Goal: Task Accomplishment & Management: Manage account settings

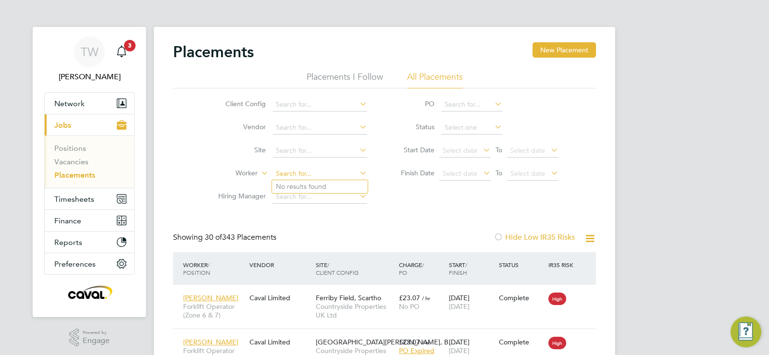
click at [296, 168] on input at bounding box center [320, 173] width 95 height 13
type input "Craig Pitts"
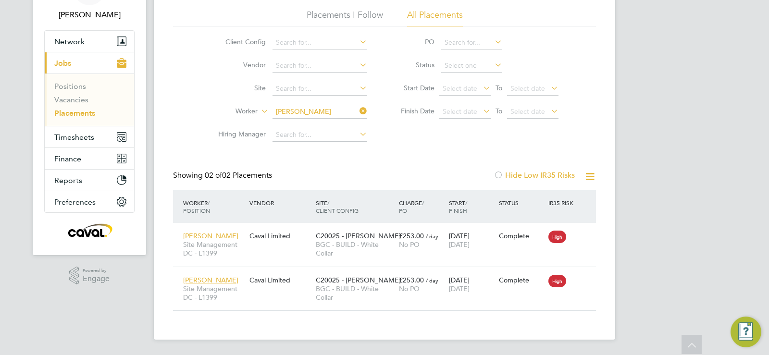
drag, startPoint x: 329, startPoint y: 103, endPoint x: 326, endPoint y: 111, distance: 8.4
click at [328, 104] on li "Worker Craig Pitts" at bounding box center [289, 111] width 181 height 23
click at [326, 112] on ul "Client Config Vendor Site Worker Hiring Manager" at bounding box center [289, 88] width 181 height 115
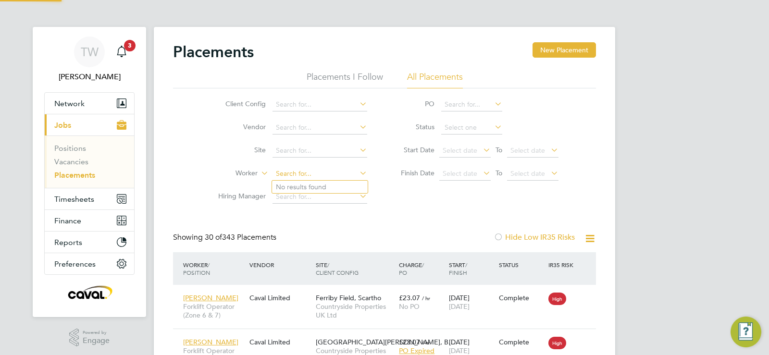
scroll to position [5, 5]
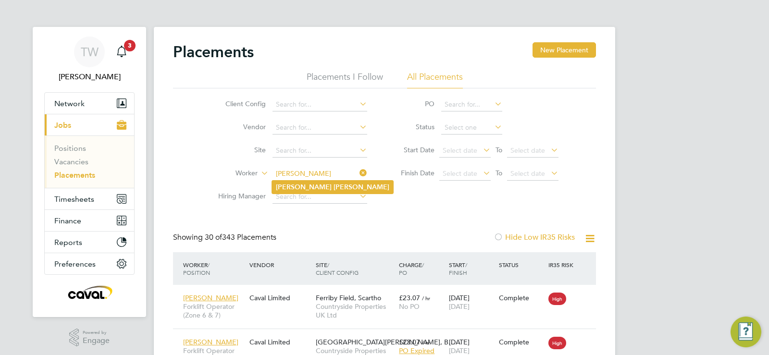
click at [315, 182] on li "Craig Ward" at bounding box center [332, 187] width 121 height 13
type input "[PERSON_NAME]"
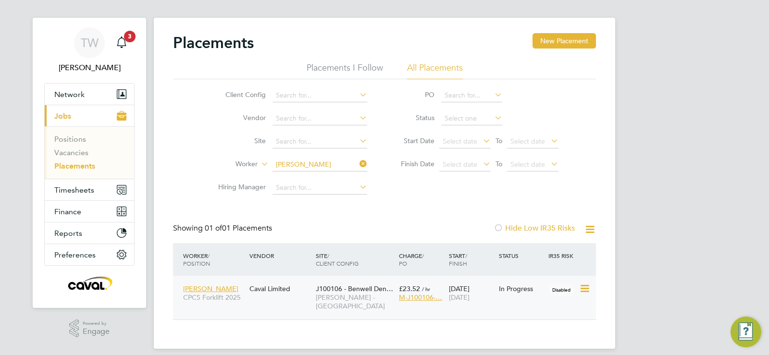
click at [584, 289] on icon at bounding box center [584, 289] width 10 height 12
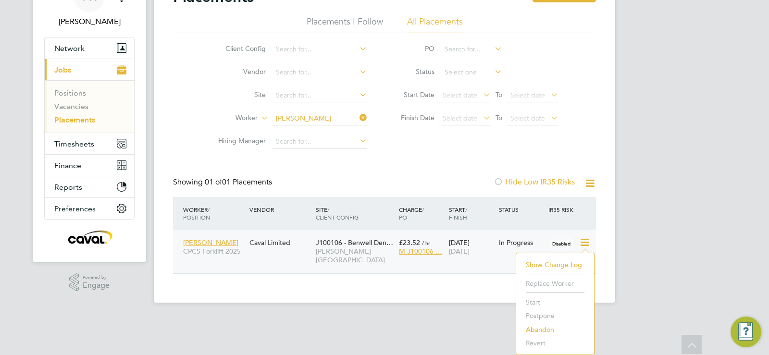
click at [255, 248] on div "Caval Limited" at bounding box center [280, 243] width 66 height 18
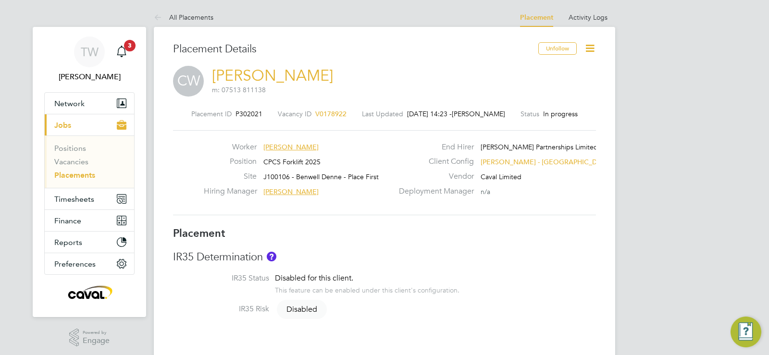
click at [584, 47] on icon at bounding box center [590, 48] width 12 height 12
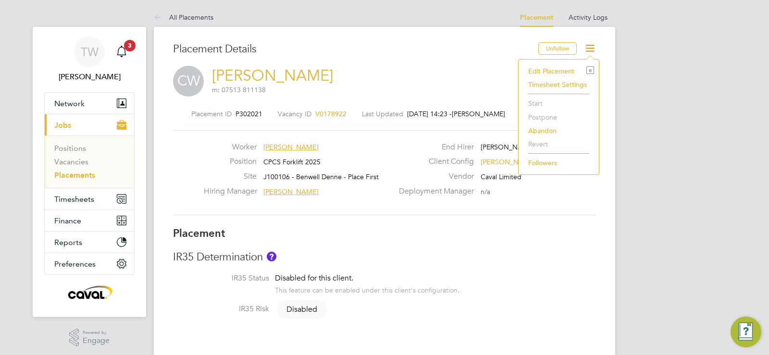
click at [548, 69] on li "Edit Placement e" at bounding box center [559, 70] width 71 height 13
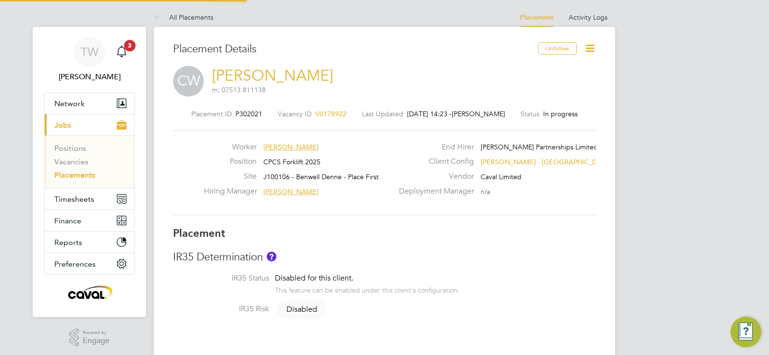
type input "[PERSON_NAME]"
type input "[DATE]"
type input "08:00"
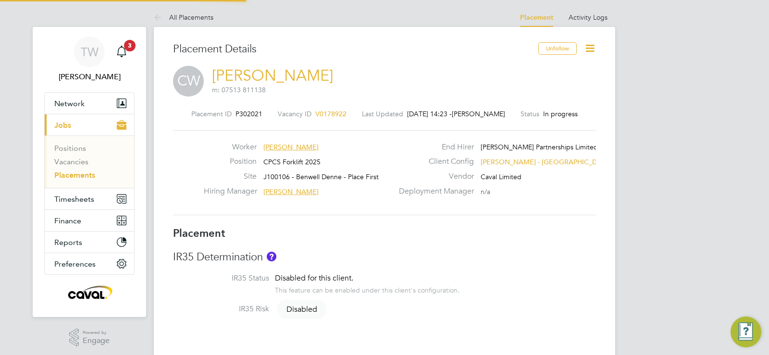
type input "17:00"
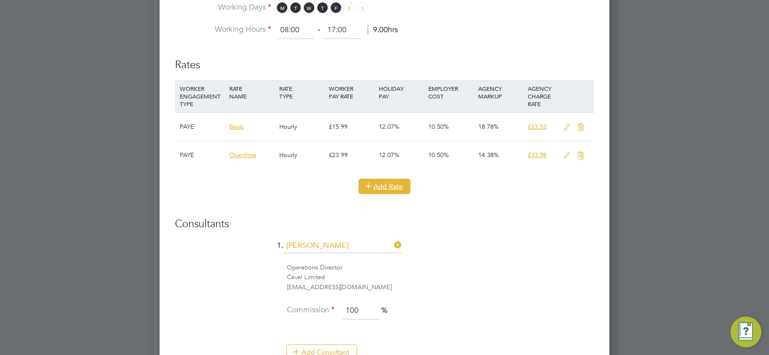
click at [402, 185] on button "Add Rate" at bounding box center [385, 186] width 52 height 15
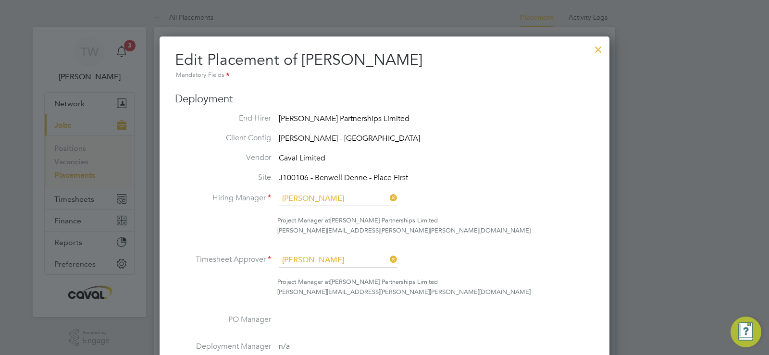
click at [600, 47] on div at bounding box center [598, 46] width 17 height 17
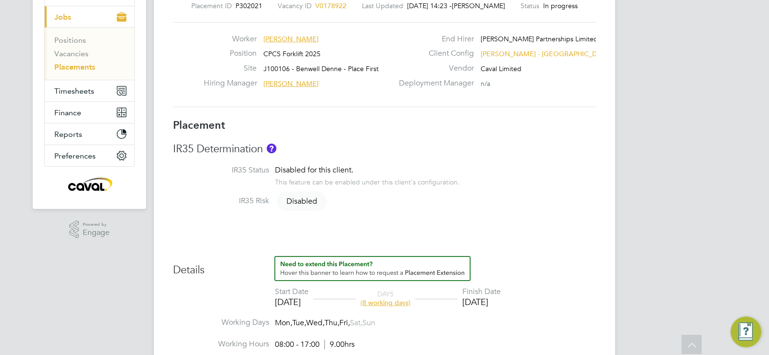
scroll to position [4, 0]
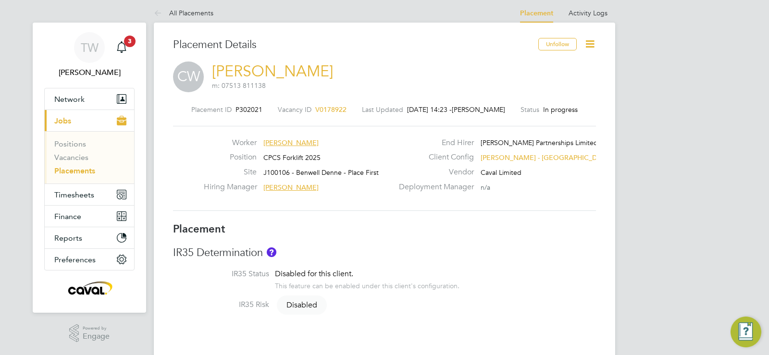
click at [588, 47] on icon at bounding box center [590, 44] width 12 height 12
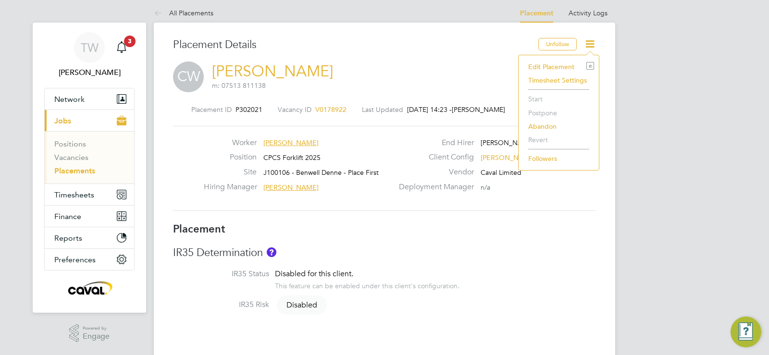
click at [560, 67] on li "Edit Placement e" at bounding box center [559, 66] width 71 height 13
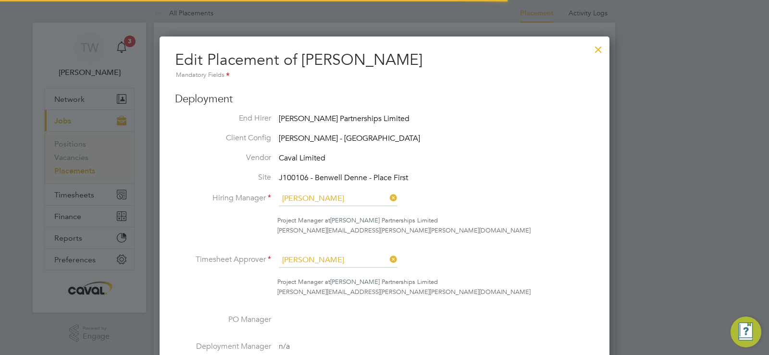
scroll to position [20, 420]
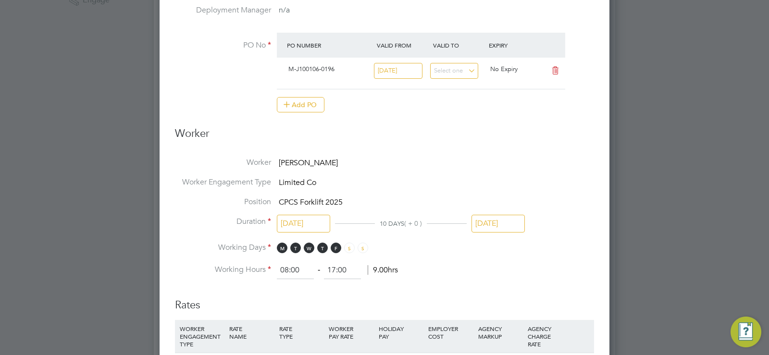
click at [482, 150] on ng-form "Deployment End Hirer Lovell Partnerships Limited Client Config Lovell - North E…" at bounding box center [384, 259] width 419 height 1007
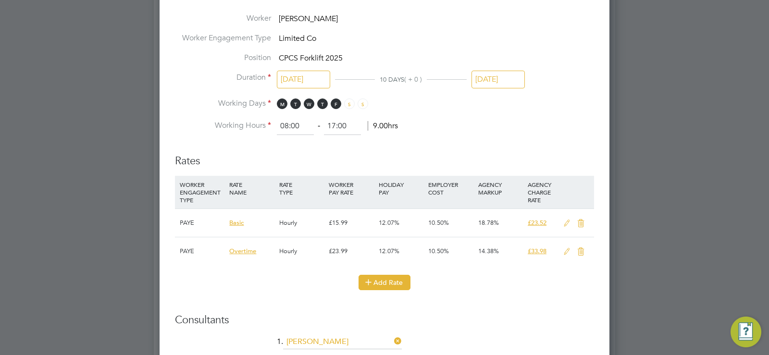
click at [385, 278] on button "Add Rate" at bounding box center [385, 282] width 52 height 15
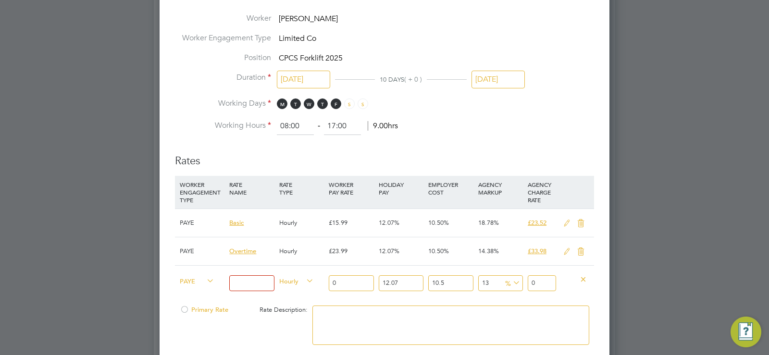
click at [265, 280] on input at bounding box center [251, 284] width 45 height 16
click at [205, 282] on icon at bounding box center [205, 281] width 0 height 13
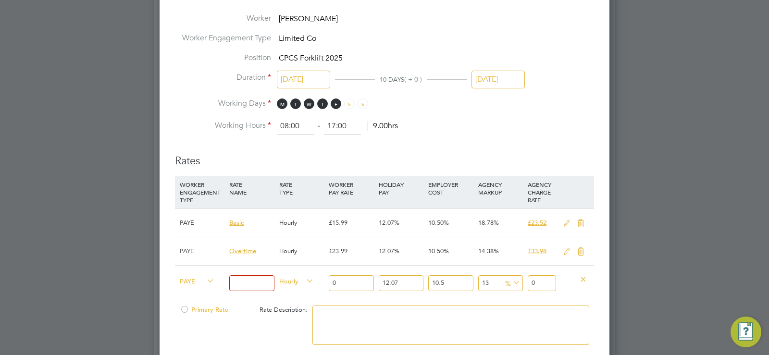
click at [205, 282] on icon at bounding box center [205, 281] width 0 height 13
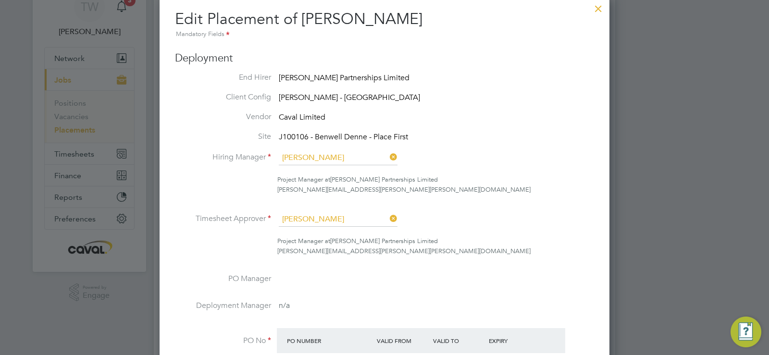
scroll to position [0, 0]
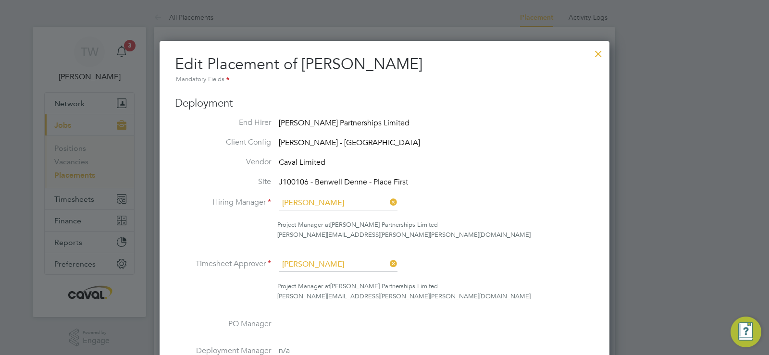
click at [600, 55] on div at bounding box center [598, 51] width 17 height 17
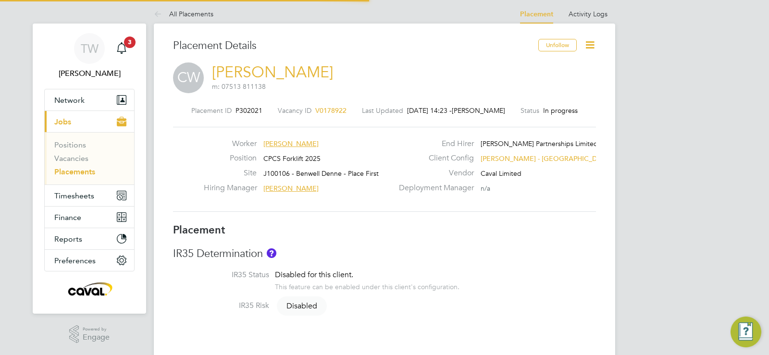
scroll to position [4, 0]
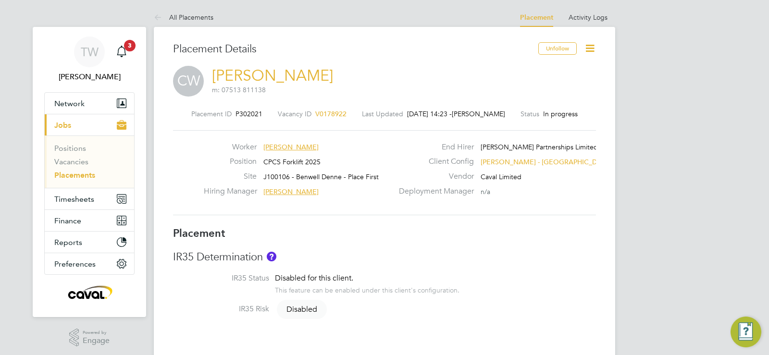
click at [590, 53] on icon at bounding box center [590, 48] width 12 height 12
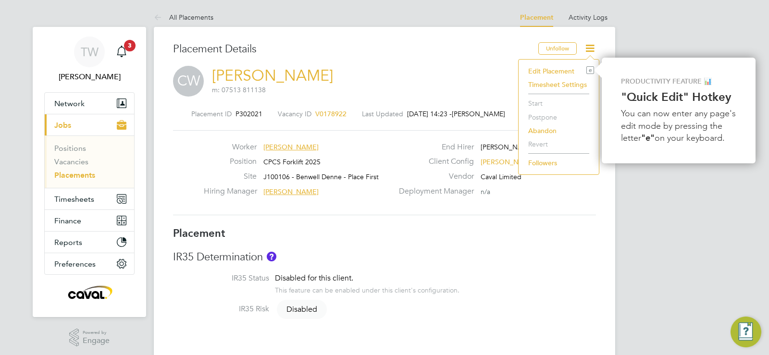
click at [556, 72] on li "Edit Placement e" at bounding box center [559, 70] width 71 height 13
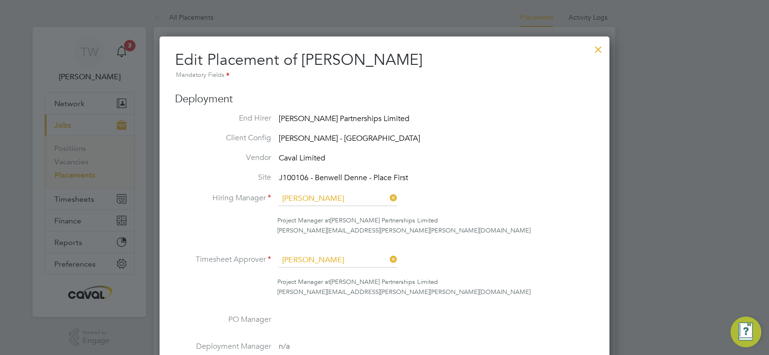
click at [595, 52] on div at bounding box center [598, 46] width 17 height 17
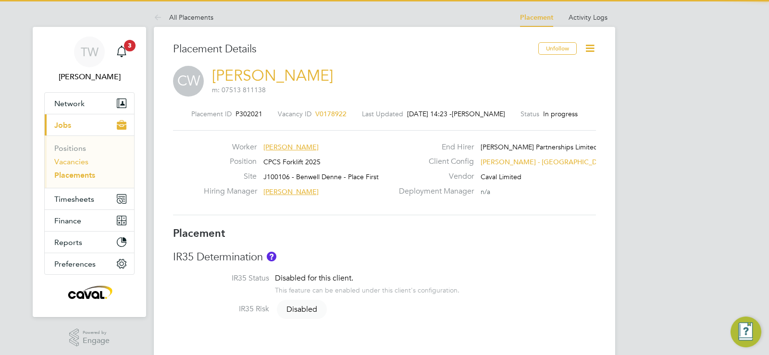
click at [76, 161] on link "Vacancies" at bounding box center [71, 161] width 34 height 9
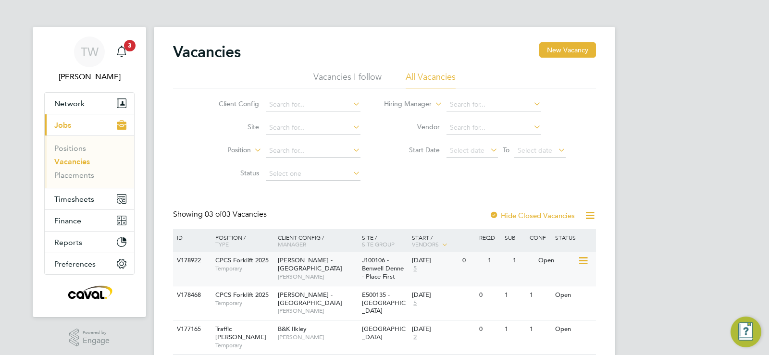
click at [577, 260] on div "Open" at bounding box center [557, 261] width 42 height 18
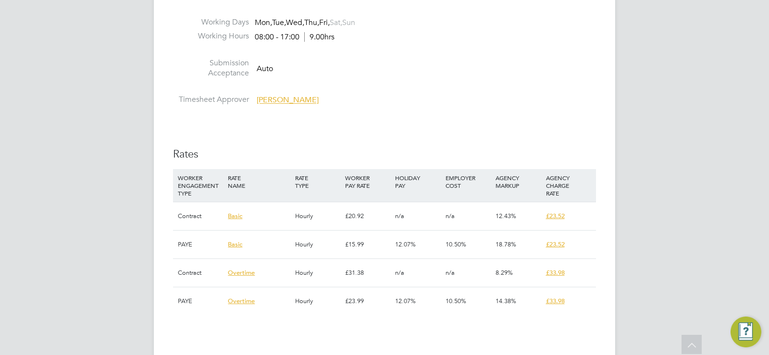
scroll to position [769, 0]
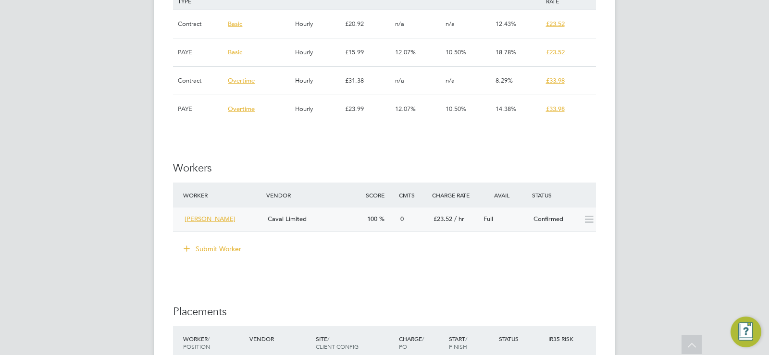
click at [586, 222] on icon at bounding box center [589, 220] width 12 height 8
click at [585, 218] on icon at bounding box center [589, 220] width 12 height 8
click at [588, 219] on icon at bounding box center [589, 220] width 12 height 8
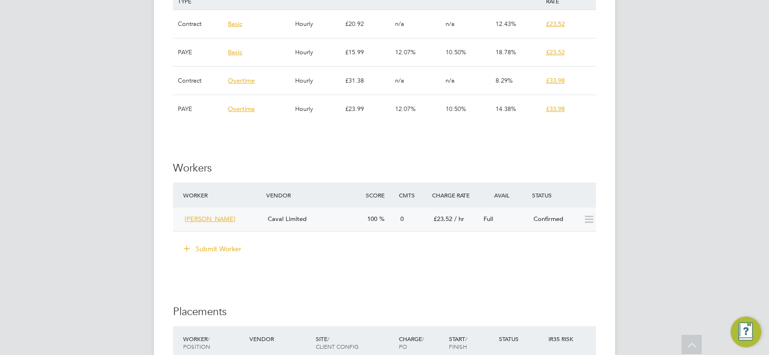
click at [588, 219] on icon at bounding box center [589, 220] width 12 height 8
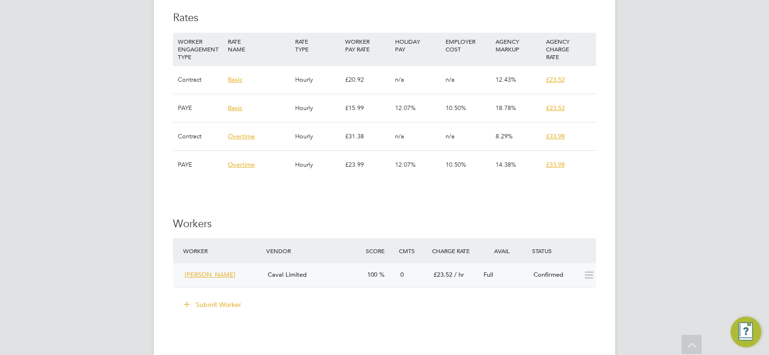
scroll to position [625, 0]
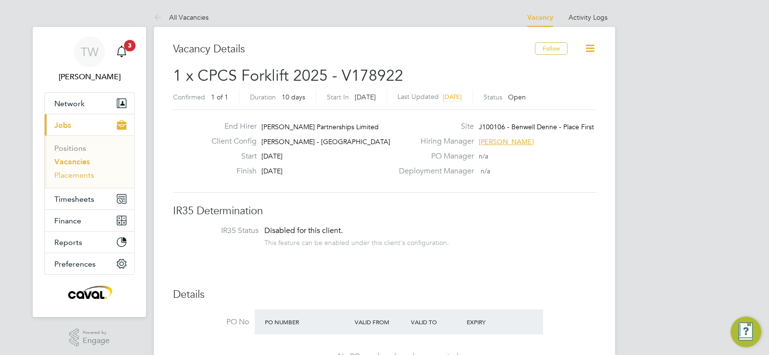
click at [67, 177] on link "Placements" at bounding box center [74, 175] width 40 height 9
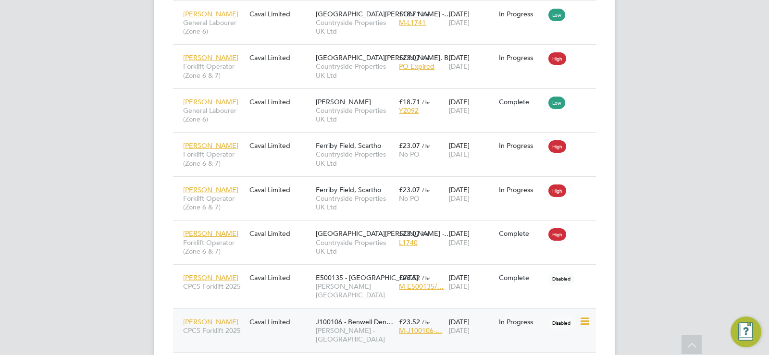
click at [584, 316] on icon at bounding box center [584, 322] width 10 height 12
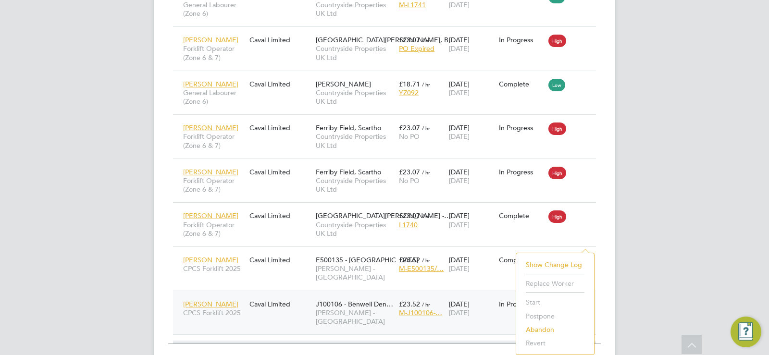
click at [241, 295] on div "Craig Ward CPCS Forklift 2025" at bounding box center [214, 308] width 66 height 27
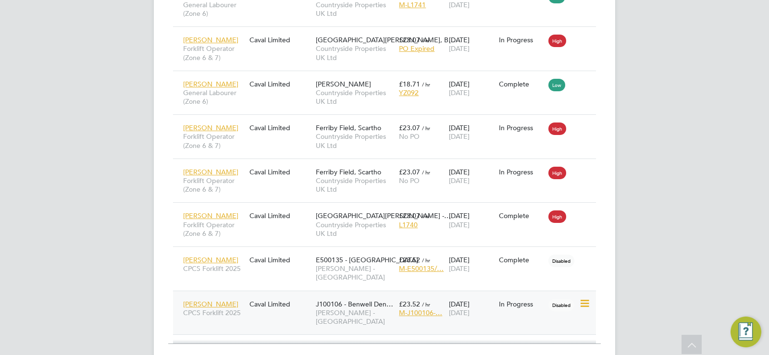
scroll to position [1262, 0]
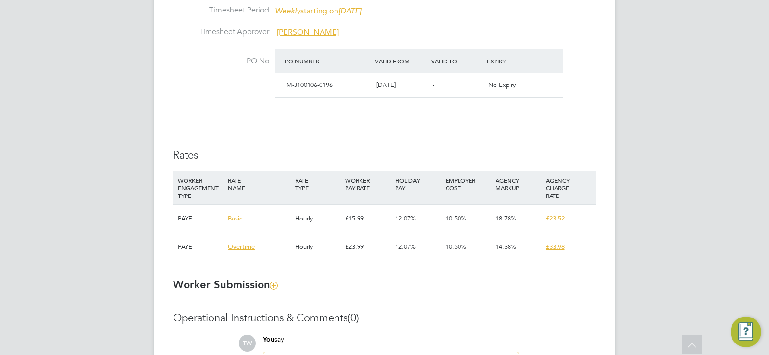
click at [586, 219] on div "£23.52" at bounding box center [569, 219] width 50 height 28
click at [584, 219] on div "£23.52" at bounding box center [569, 219] width 50 height 28
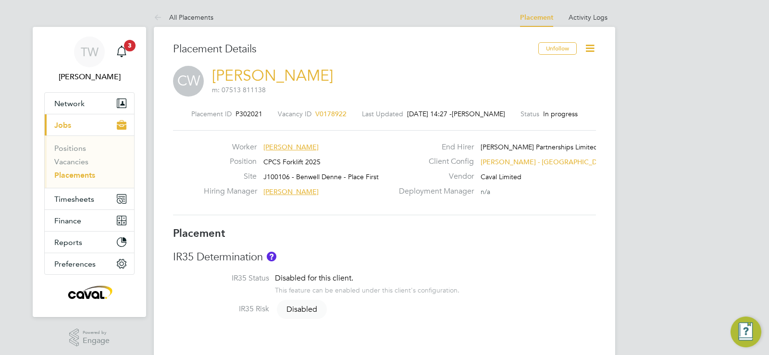
click at [590, 48] on icon at bounding box center [590, 48] width 12 height 12
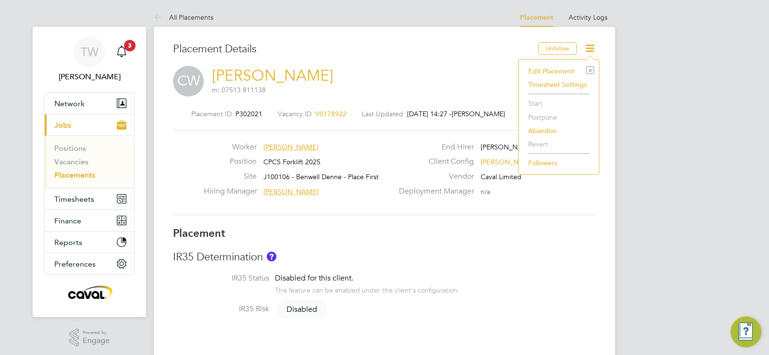
click at [564, 72] on li "Edit Placement e" at bounding box center [559, 70] width 71 height 13
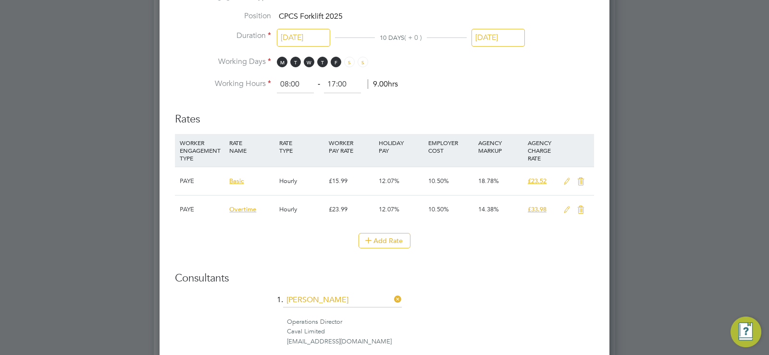
click at [563, 182] on icon at bounding box center [567, 182] width 12 height 8
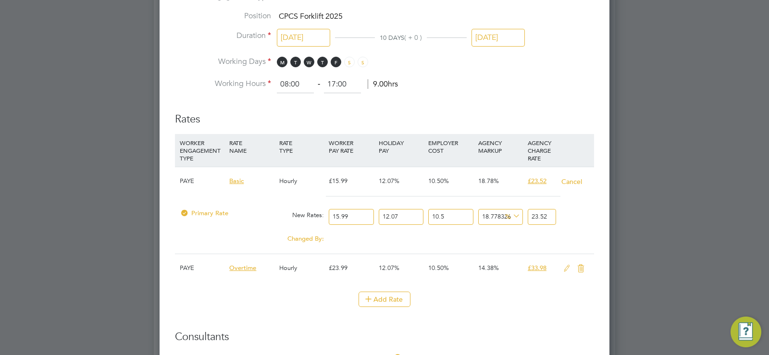
click at [72, 248] on div at bounding box center [384, 177] width 769 height 355
click at [192, 180] on div "PAYE" at bounding box center [202, 181] width 50 height 28
click at [191, 182] on div "PAYE" at bounding box center [202, 181] width 50 height 28
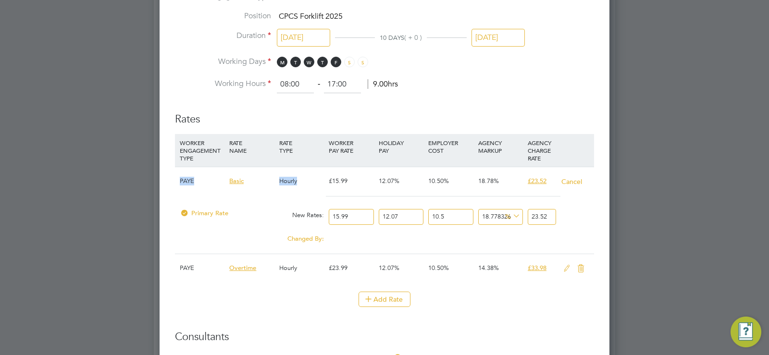
click at [191, 182] on div "PAYE" at bounding box center [202, 181] width 50 height 28
click at [139, 269] on div at bounding box center [384, 177] width 769 height 355
click at [571, 184] on button "Cancel" at bounding box center [572, 182] width 22 height 10
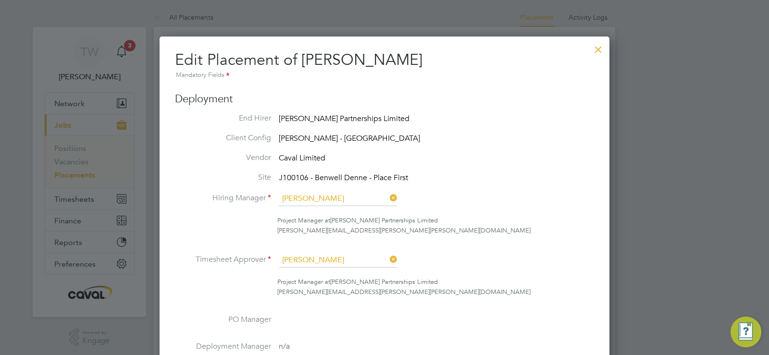
click at [595, 49] on div at bounding box center [598, 46] width 17 height 17
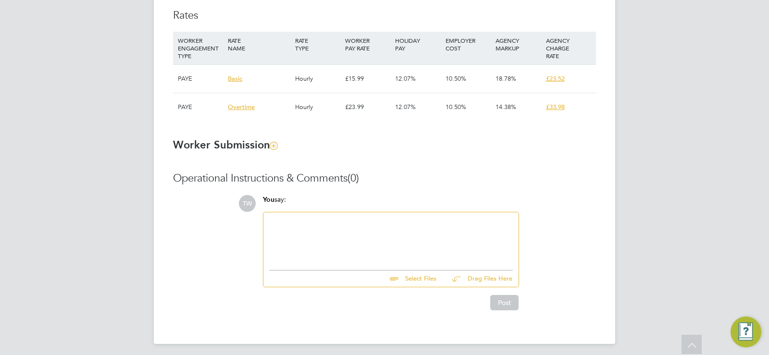
click at [573, 75] on div "£23.52" at bounding box center [569, 79] width 50 height 28
click at [571, 75] on div "£23.52" at bounding box center [569, 79] width 50 height 28
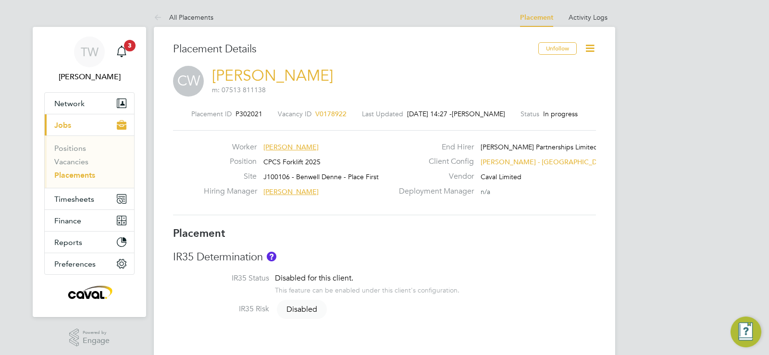
click at [586, 48] on icon at bounding box center [590, 48] width 12 height 12
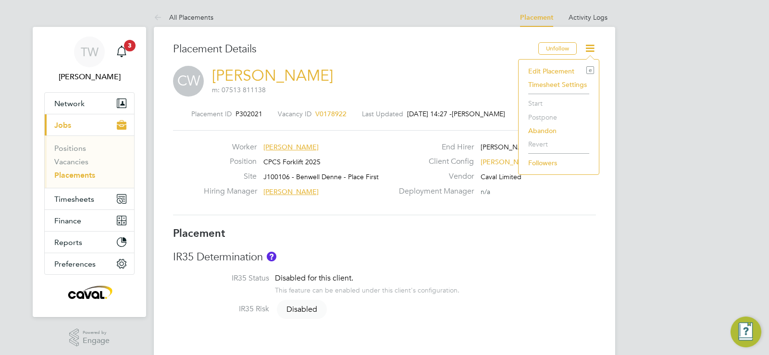
click at [564, 68] on li "Edit Placement e" at bounding box center [559, 70] width 71 height 13
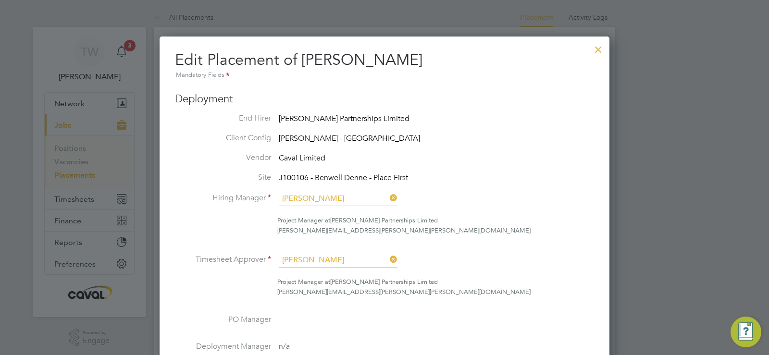
click at [216, 205] on li "Hiring Manager [PERSON_NAME]" at bounding box center [384, 204] width 419 height 24
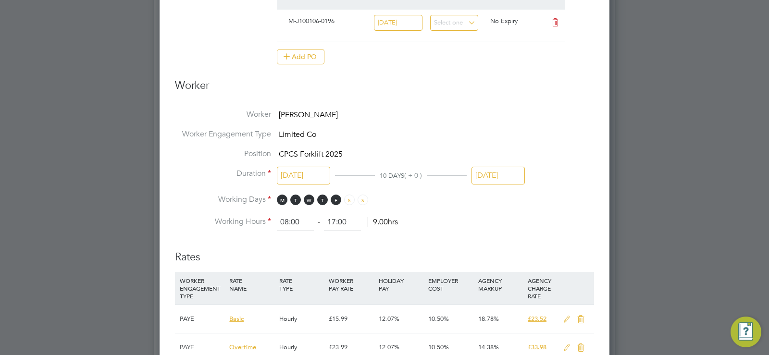
click at [313, 135] on span "Limited Co" at bounding box center [298, 135] width 38 height 10
drag, startPoint x: 328, startPoint y: 134, endPoint x: 216, endPoint y: 131, distance: 112.6
click at [216, 131] on li "Worker Engagement Type Limited Co" at bounding box center [384, 139] width 419 height 20
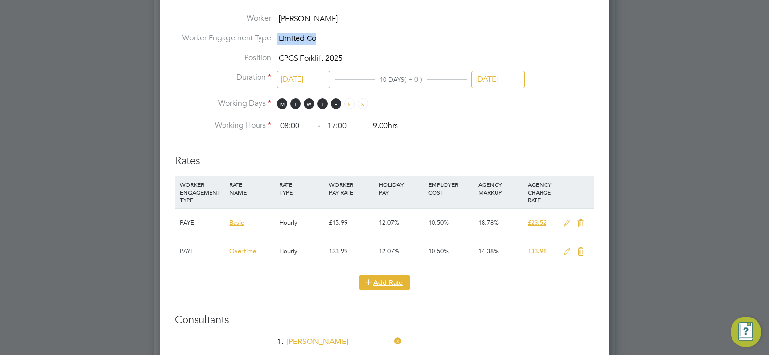
click at [399, 279] on button "Add Rate" at bounding box center [385, 282] width 52 height 15
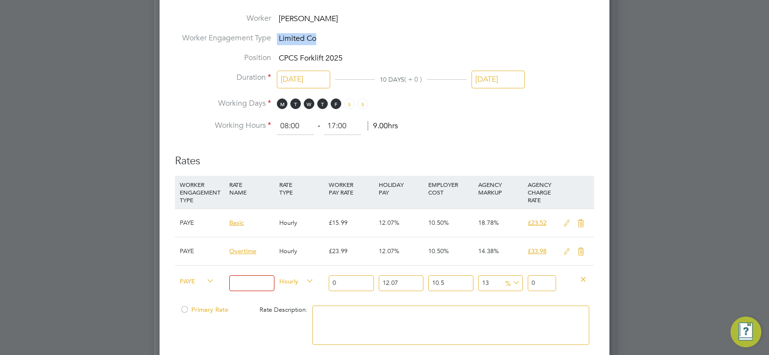
click at [203, 280] on span "PAYE" at bounding box center [197, 281] width 35 height 11
click at [194, 292] on li "Contract" at bounding box center [195, 292] width 39 height 12
type input "0"
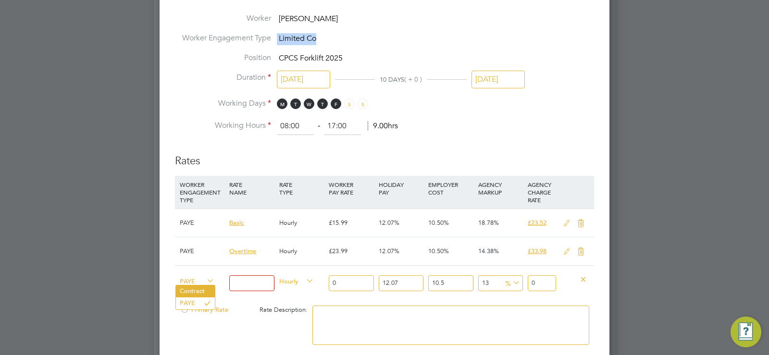
type input "0"
click at [256, 276] on input at bounding box center [251, 284] width 45 height 16
click at [128, 287] on div at bounding box center [384, 177] width 769 height 355
click at [246, 288] on input at bounding box center [251, 284] width 45 height 16
type input "Basic"
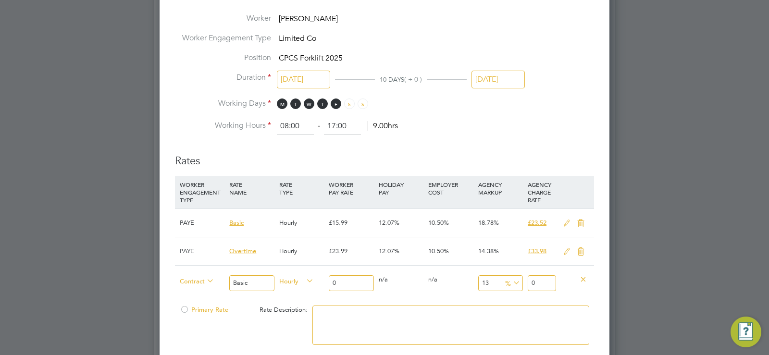
click at [342, 283] on input "0" at bounding box center [351, 284] width 45 height 16
type input "2"
type input "2.26"
type input "22"
type input "24.86"
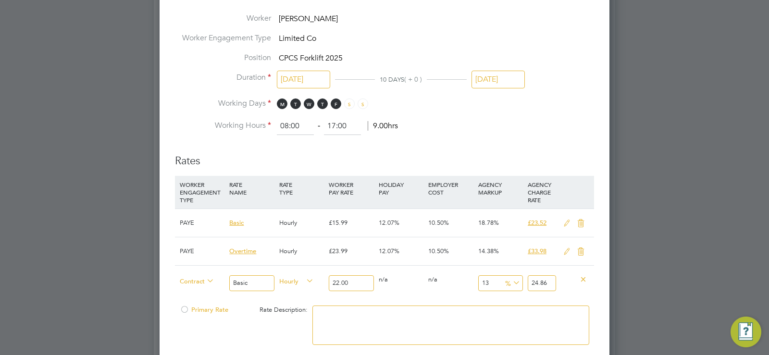
type input "22.00"
click at [550, 284] on input "24.86" at bounding box center [542, 284] width 28 height 16
type input "12.727272727272727"
type input "24.8"
type input "9.090909090909092"
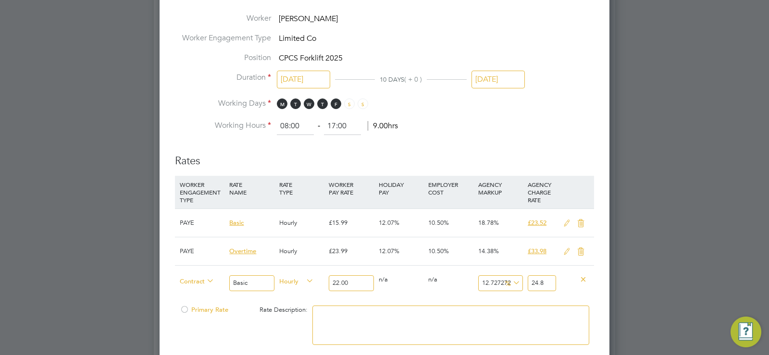
type input "24"
type input "11.818181818181818"
type input "24.60"
click at [585, 281] on icon at bounding box center [583, 279] width 7 height 7
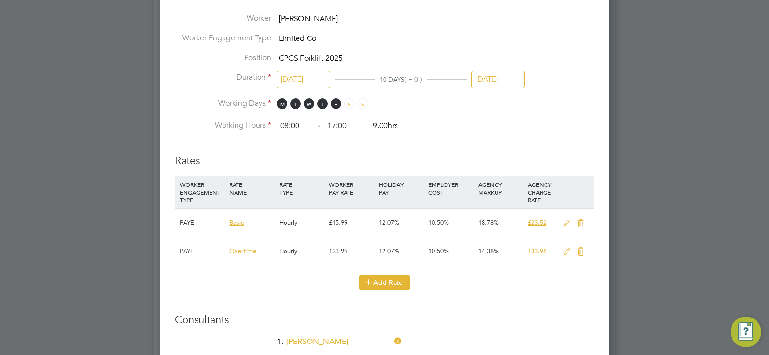
click at [363, 283] on button "Add Rate" at bounding box center [385, 282] width 52 height 15
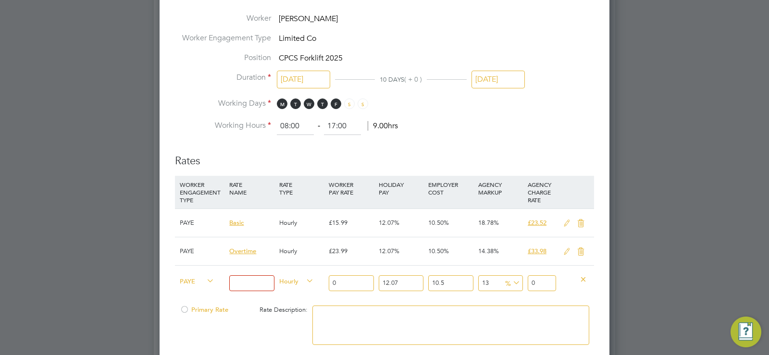
click at [205, 281] on icon at bounding box center [205, 281] width 0 height 13
click at [204, 286] on div "PAYE" at bounding box center [202, 282] width 50 height 33
click at [205, 284] on icon at bounding box center [205, 281] width 0 height 13
click at [205, 281] on icon at bounding box center [205, 281] width 0 height 13
drag, startPoint x: 188, startPoint y: 287, endPoint x: 184, endPoint y: 279, distance: 9.1
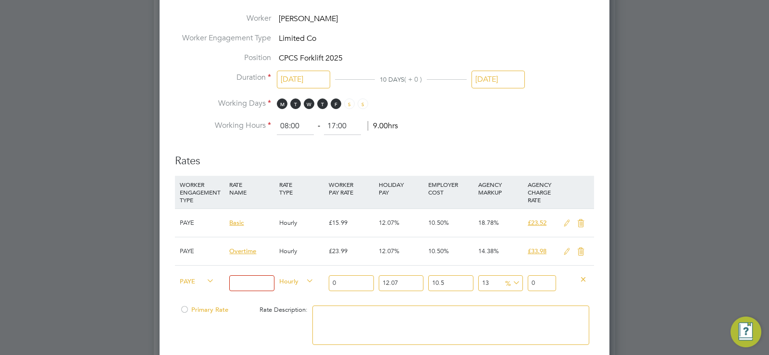
click at [184, 283] on div "PAYE" at bounding box center [202, 282] width 50 height 33
click at [186, 280] on span "PAYE" at bounding box center [197, 281] width 35 height 11
click at [198, 293] on li "Contract" at bounding box center [195, 292] width 39 height 12
type input "0"
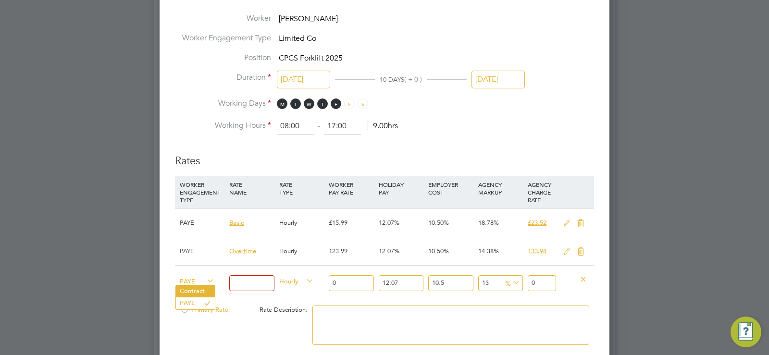
type input "0"
click at [244, 282] on input at bounding box center [251, 284] width 45 height 16
type input "22.00"
click at [311, 317] on div at bounding box center [451, 330] width 282 height 59
click at [343, 288] on input "0" at bounding box center [351, 284] width 45 height 16
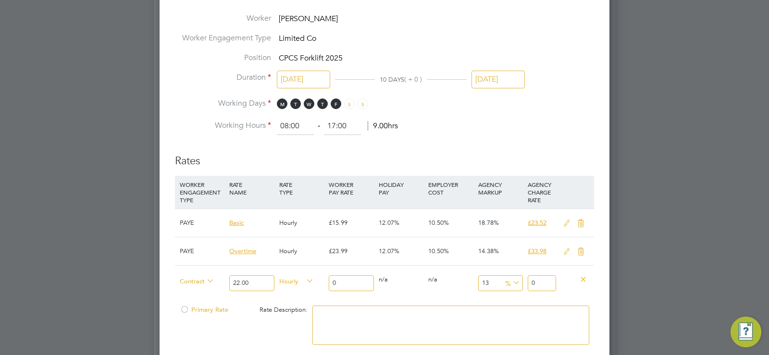
click at [408, 286] on div "0 n/a" at bounding box center [401, 280] width 50 height 28
click at [549, 285] on input "0" at bounding box center [542, 284] width 28 height 16
type input "2"
type input "0"
type input "2"
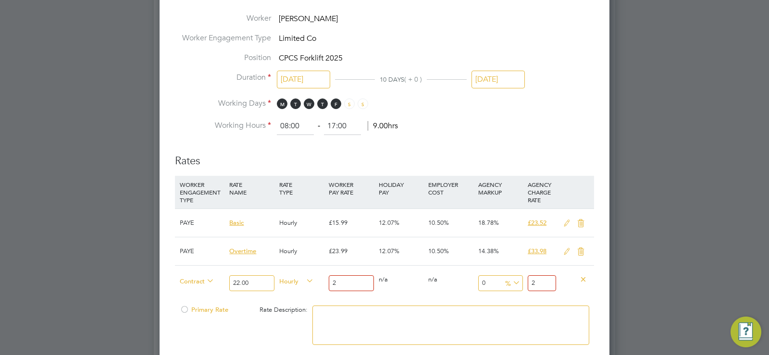
type input "1100"
type input "24.6"
type input "1130"
type input "24.60"
click at [464, 301] on div at bounding box center [451, 330] width 282 height 59
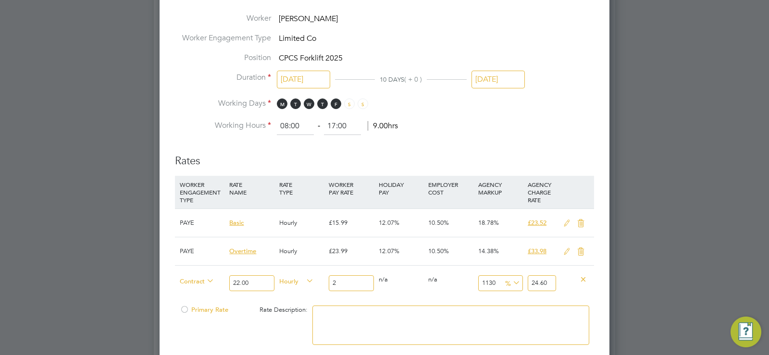
click at [466, 293] on div "0 n/a" at bounding box center [451, 280] width 50 height 28
click at [464, 287] on div "0 n/a" at bounding box center [451, 280] width 50 height 28
click at [464, 284] on div "0 n/a" at bounding box center [451, 280] width 50 height 28
click at [199, 284] on span "Contract" at bounding box center [197, 281] width 35 height 11
drag, startPoint x: 202, startPoint y: 293, endPoint x: 346, endPoint y: 296, distance: 144.3
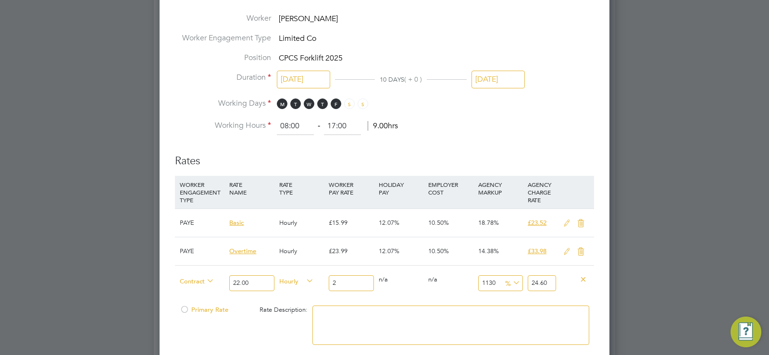
click at [202, 293] on li "Contract" at bounding box center [197, 292] width 42 height 12
click at [358, 280] on input "2" at bounding box center [351, 284] width 45 height 16
type input "1"
type input "12.3"
type input "1"
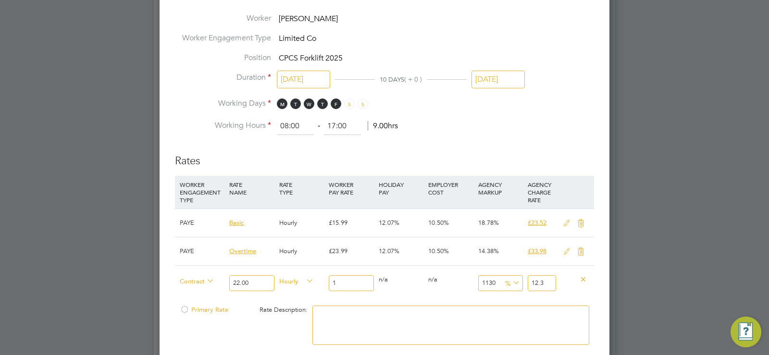
click at [589, 268] on div at bounding box center [575, 279] width 33 height 26
click at [586, 278] on icon at bounding box center [583, 279] width 7 height 7
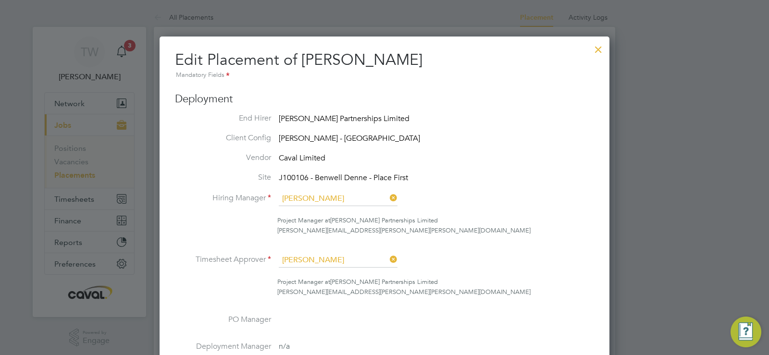
click at [596, 44] on div at bounding box center [598, 46] width 17 height 17
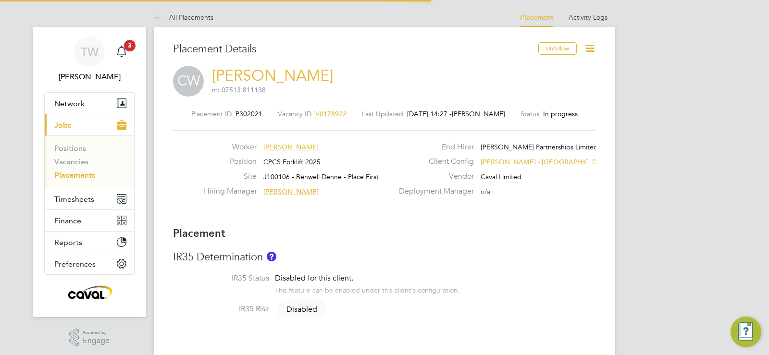
scroll to position [28, 67]
click at [590, 47] on icon at bounding box center [590, 48] width 12 height 12
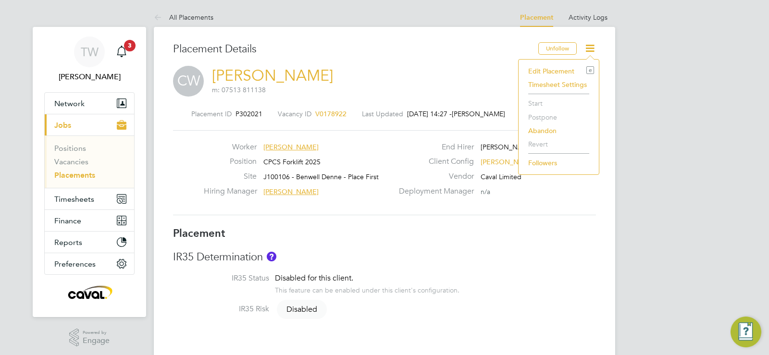
click at [549, 73] on li "Edit Placement e" at bounding box center [559, 70] width 71 height 13
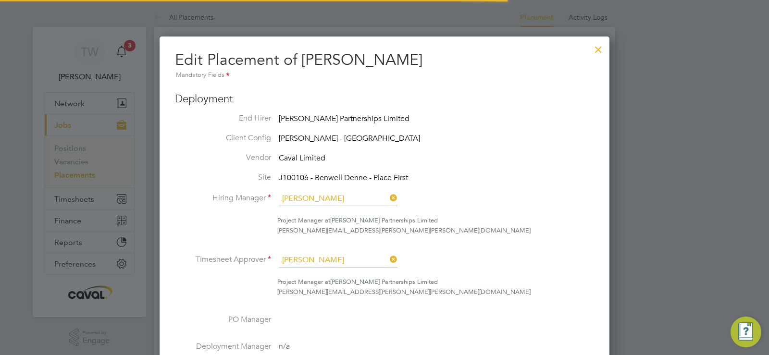
scroll to position [5, 5]
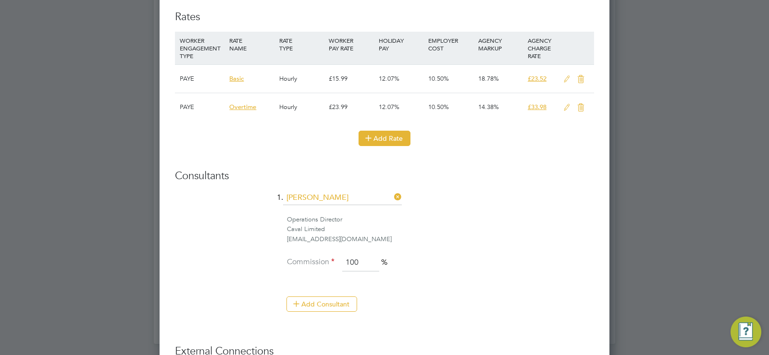
click at [369, 138] on icon at bounding box center [368, 137] width 7 height 7
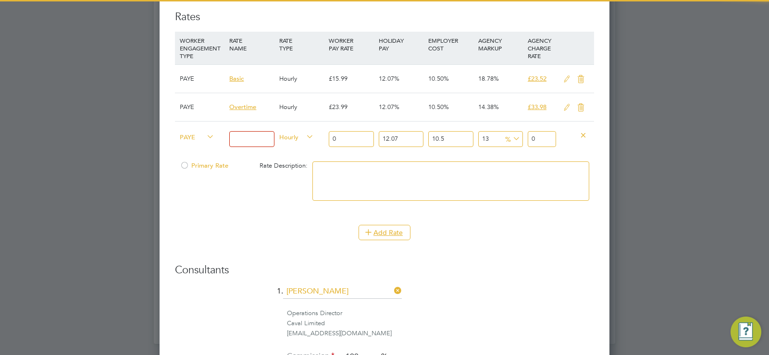
click at [203, 132] on span "PAYE" at bounding box center [197, 136] width 35 height 11
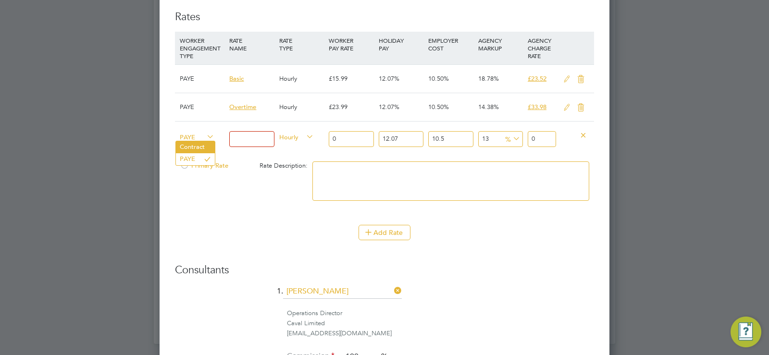
click at [197, 146] on li "Contract" at bounding box center [195, 147] width 39 height 12
type input "0"
click at [266, 139] on input at bounding box center [251, 139] width 45 height 16
type input "Basic"
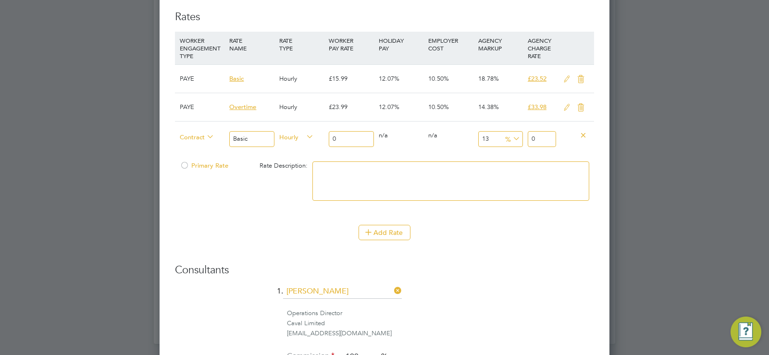
click at [351, 136] on input "0" at bounding box center [351, 139] width 45 height 16
type input "2"
type input "2.26"
type input "22"
type input "24.86"
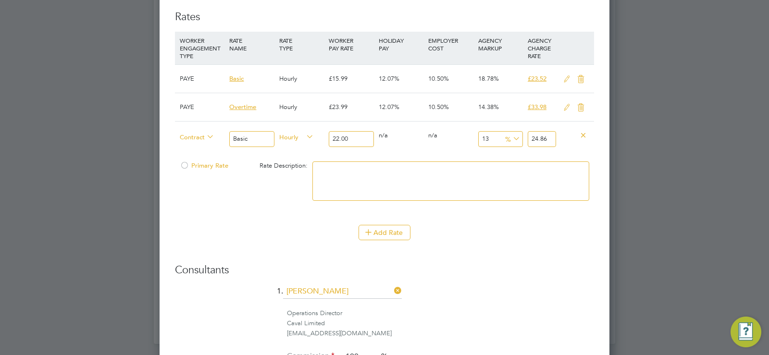
type input "22.00"
click at [483, 270] on h3 "Consultants" at bounding box center [384, 270] width 419 height 14
click at [187, 165] on div at bounding box center [185, 168] width 10 height 7
click at [388, 187] on textarea at bounding box center [451, 181] width 277 height 39
type textarea "Rate amended"
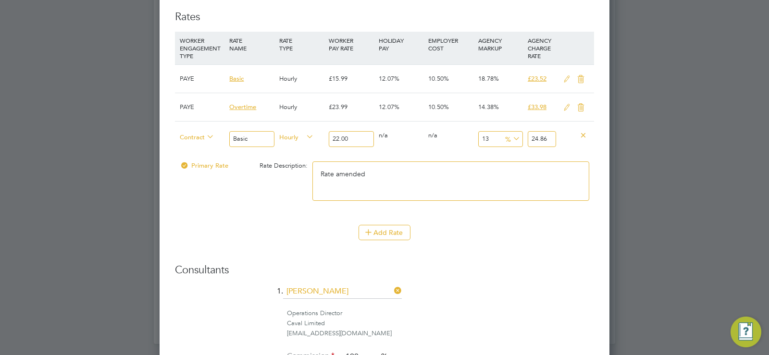
click at [570, 327] on div "Caval Limited" at bounding box center [440, 324] width 307 height 10
click at [403, 238] on button "Add Rate" at bounding box center [385, 232] width 52 height 15
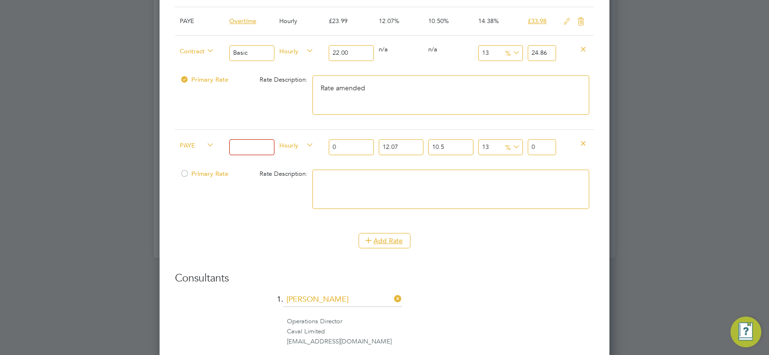
click at [583, 141] on icon at bounding box center [583, 142] width 7 height 7
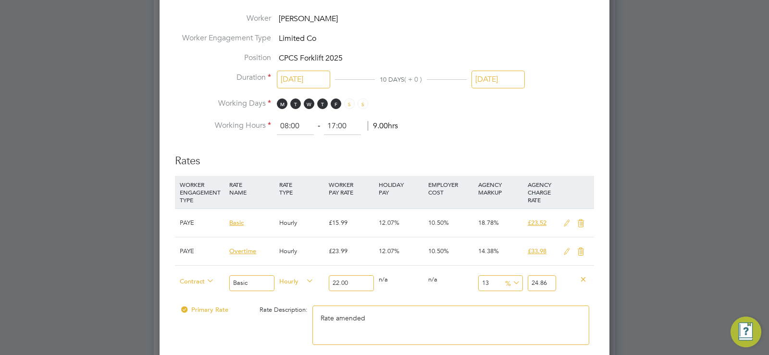
click at [224, 339] on div "Primary Rate Rate Description: Rate amended" at bounding box center [384, 330] width 419 height 59
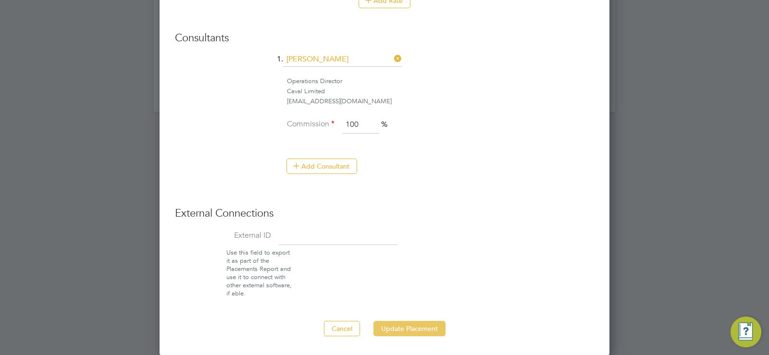
click at [403, 323] on button "Update Placement" at bounding box center [410, 328] width 72 height 15
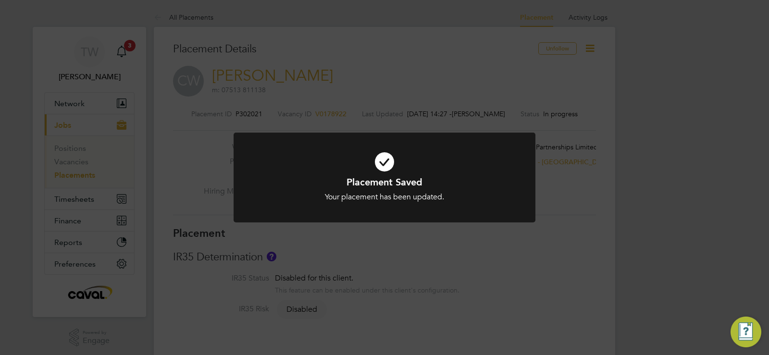
click at [581, 188] on div "Placement Saved Your placement has been updated. Cancel Okay" at bounding box center [384, 177] width 769 height 355
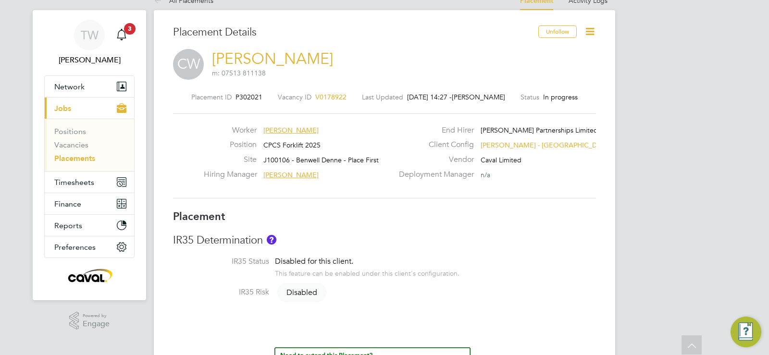
scroll to position [0, 0]
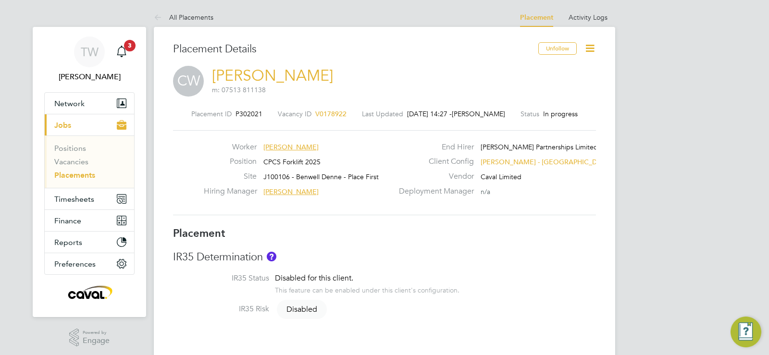
click at [593, 49] on icon at bounding box center [590, 48] width 12 height 12
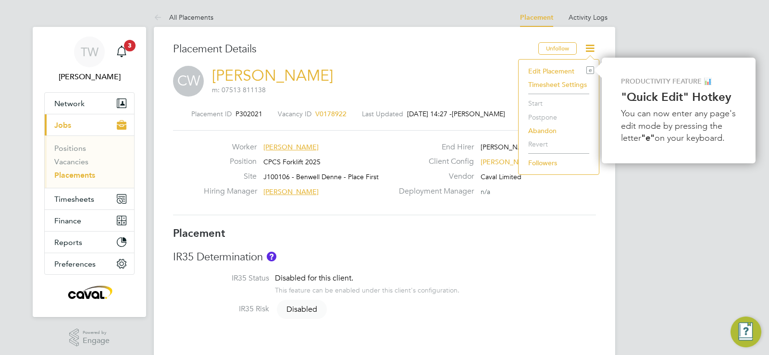
click at [565, 70] on li "Edit Placement e" at bounding box center [559, 70] width 71 height 13
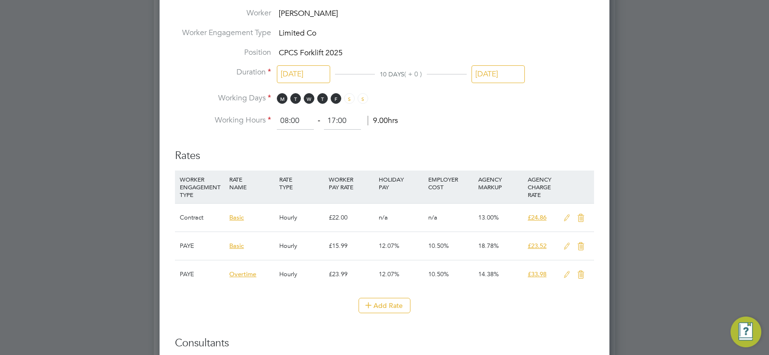
scroll to position [625, 0]
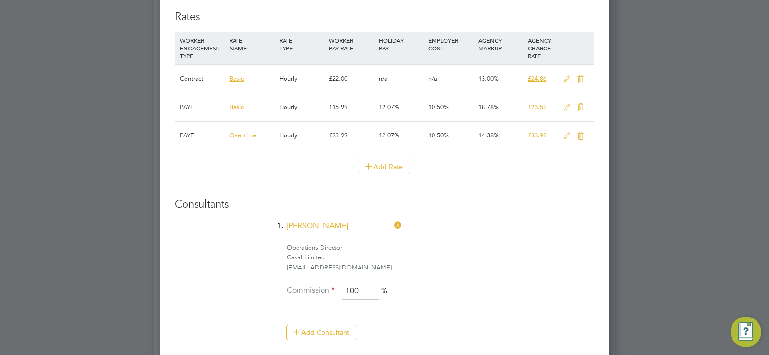
click at [583, 76] on icon at bounding box center [581, 79] width 12 height 8
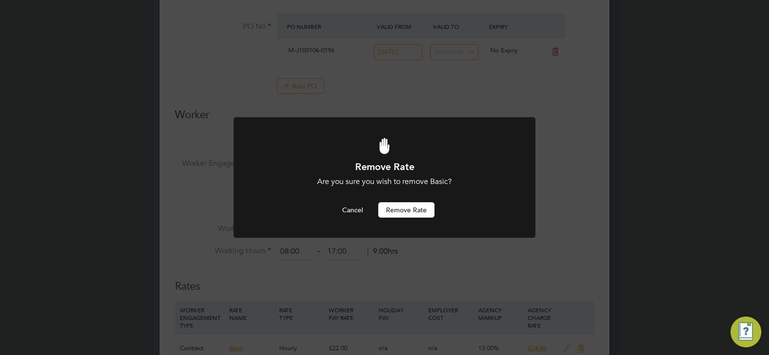
click at [417, 214] on button "Remove rate" at bounding box center [406, 209] width 56 height 15
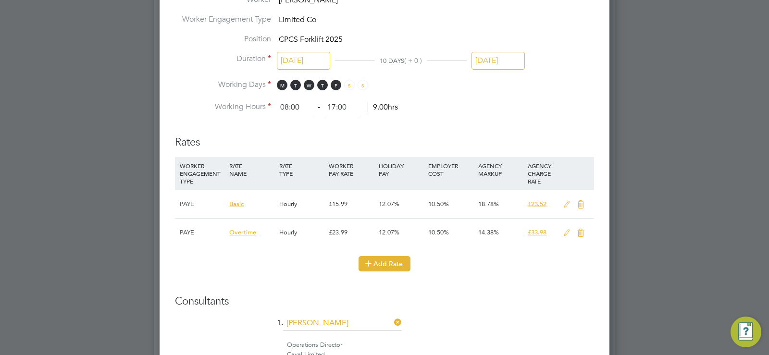
click at [370, 261] on icon at bounding box center [368, 263] width 7 height 7
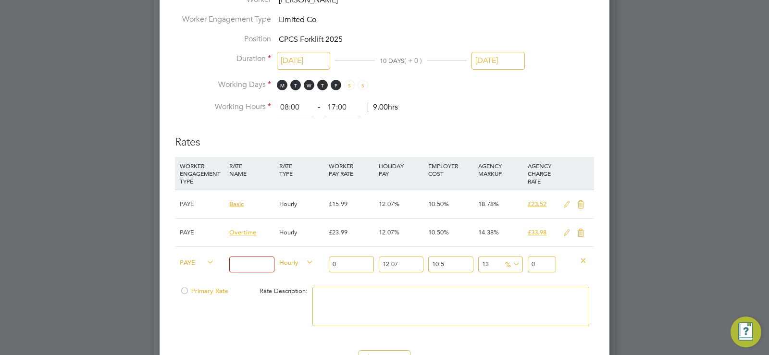
click at [190, 263] on span "PAYE" at bounding box center [197, 262] width 35 height 11
click at [195, 276] on li "Contract" at bounding box center [195, 273] width 39 height 12
type input "0"
click at [238, 265] on input at bounding box center [251, 265] width 45 height 16
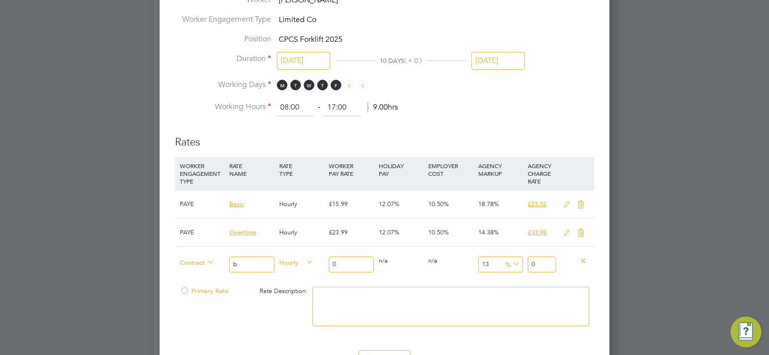
type input "Basic"
click at [357, 266] on input "0" at bounding box center [351, 265] width 45 height 16
type input "2"
type input "2.26"
type input "22"
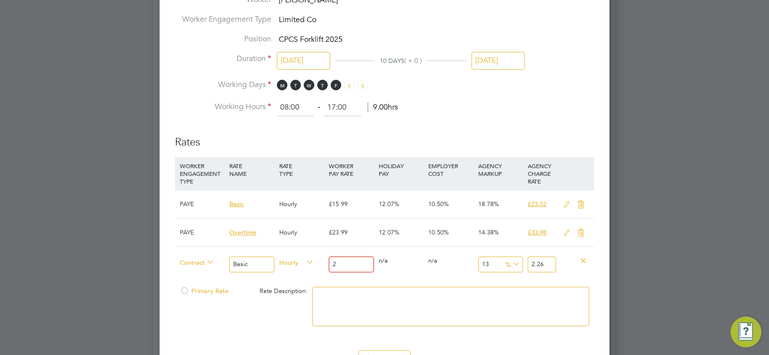
type input "24.86"
type input "22.00"
drag, startPoint x: 549, startPoint y: 263, endPoint x: 559, endPoint y: 272, distance: 13.3
click at [550, 263] on input "24.86" at bounding box center [542, 265] width 28 height 16
type input "12.727272727272727"
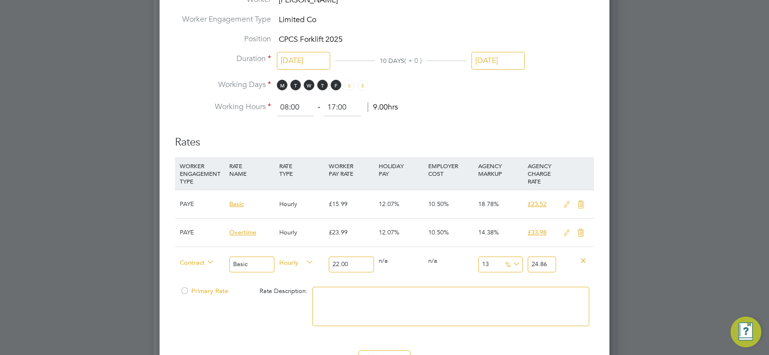
type input "24.8"
type input "9.090909090909092"
type input "24"
type input "11.818181818181818"
type input "24.60"
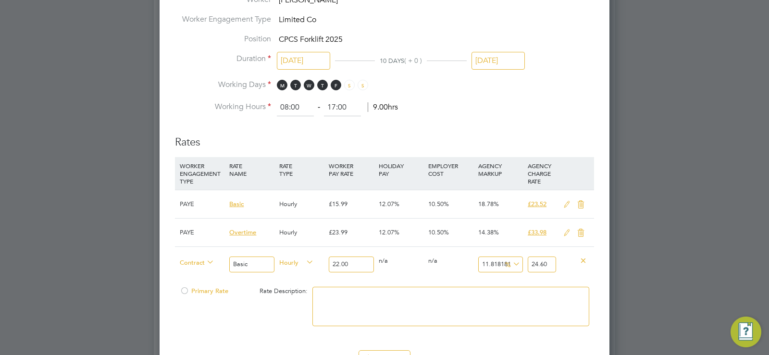
click at [577, 275] on div "Contract Basic Hourly 22.00 0 n/a 0 n/a 11.818181818181818 2.6 % 24.60" at bounding box center [384, 265] width 419 height 36
click at [222, 323] on div "Primary Rate Rate Description:" at bounding box center [384, 311] width 419 height 59
click at [181, 291] on div at bounding box center [185, 293] width 10 height 7
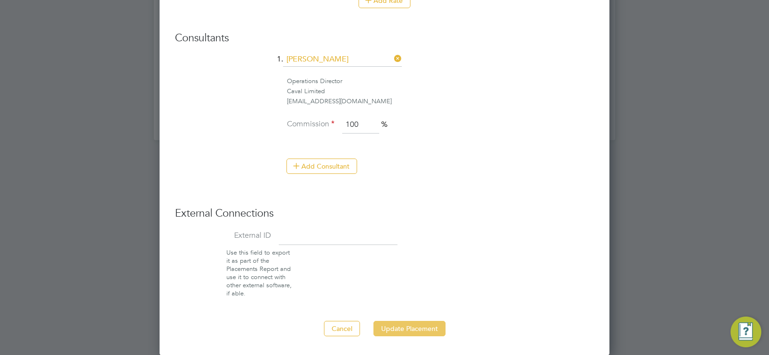
click at [409, 327] on button "Update Placement" at bounding box center [410, 328] width 72 height 15
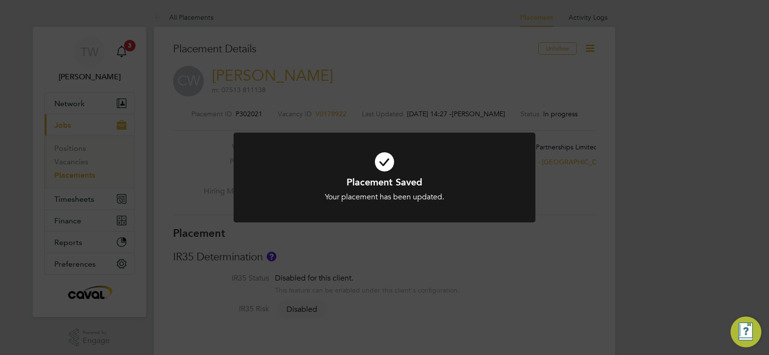
click at [621, 185] on div "Placement Saved Your placement has been updated. Cancel Okay" at bounding box center [384, 177] width 769 height 355
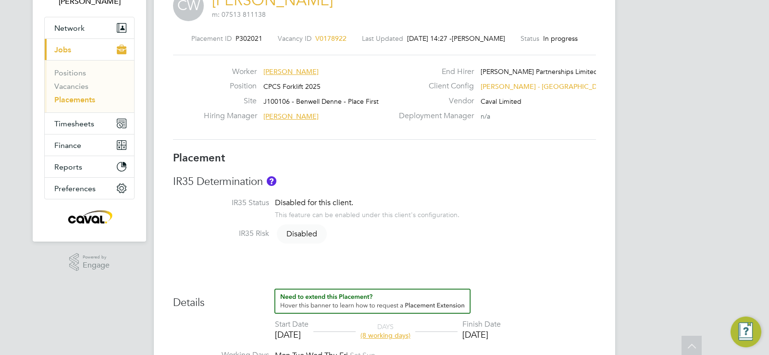
scroll to position [0, 0]
